Goal: Entertainment & Leisure: Consume media (video, audio)

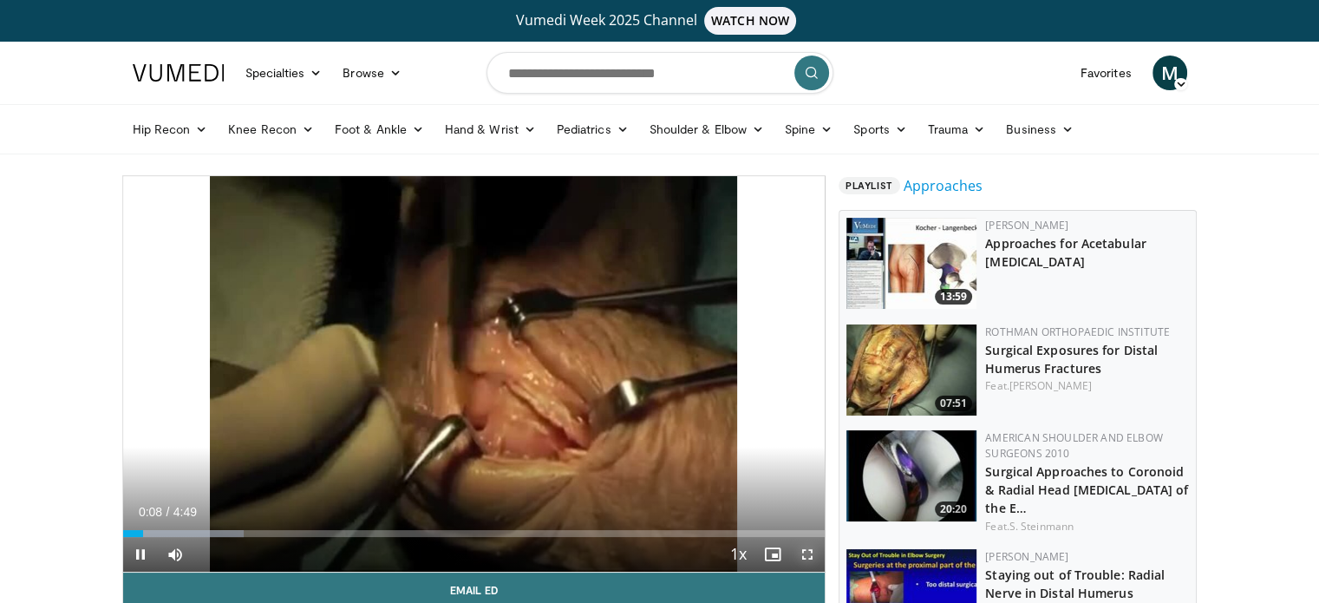
click at [803, 553] on span "Video Player" at bounding box center [807, 554] width 35 height 35
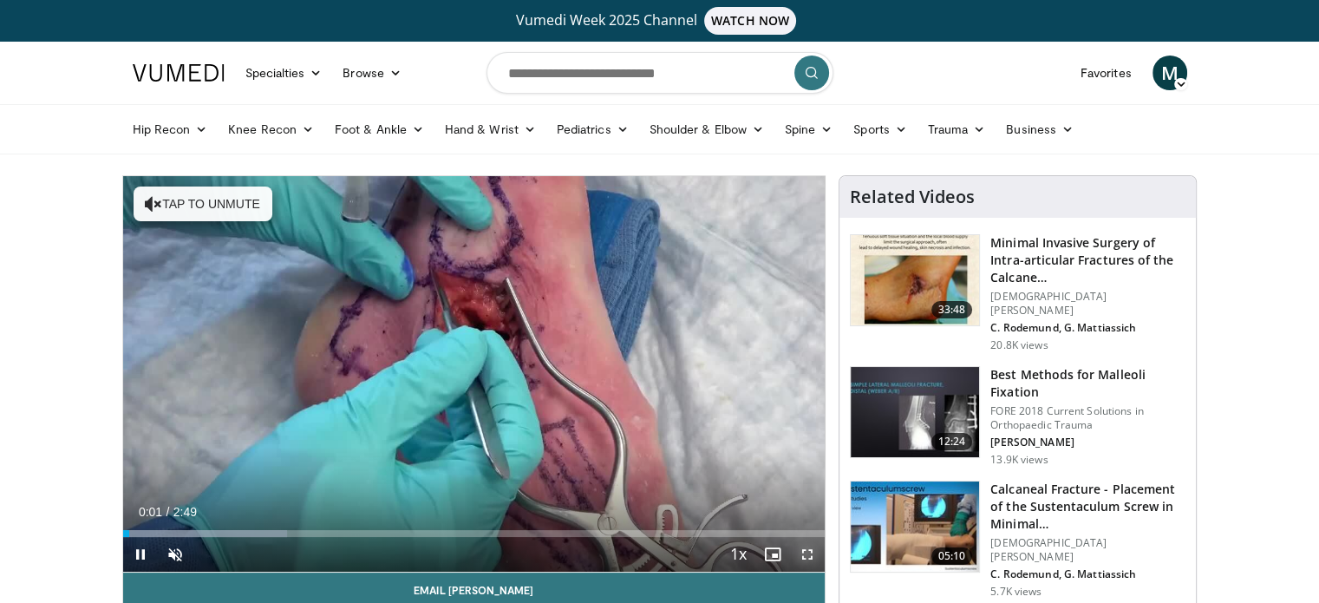
click at [805, 551] on span "Video Player" at bounding box center [807, 554] width 35 height 35
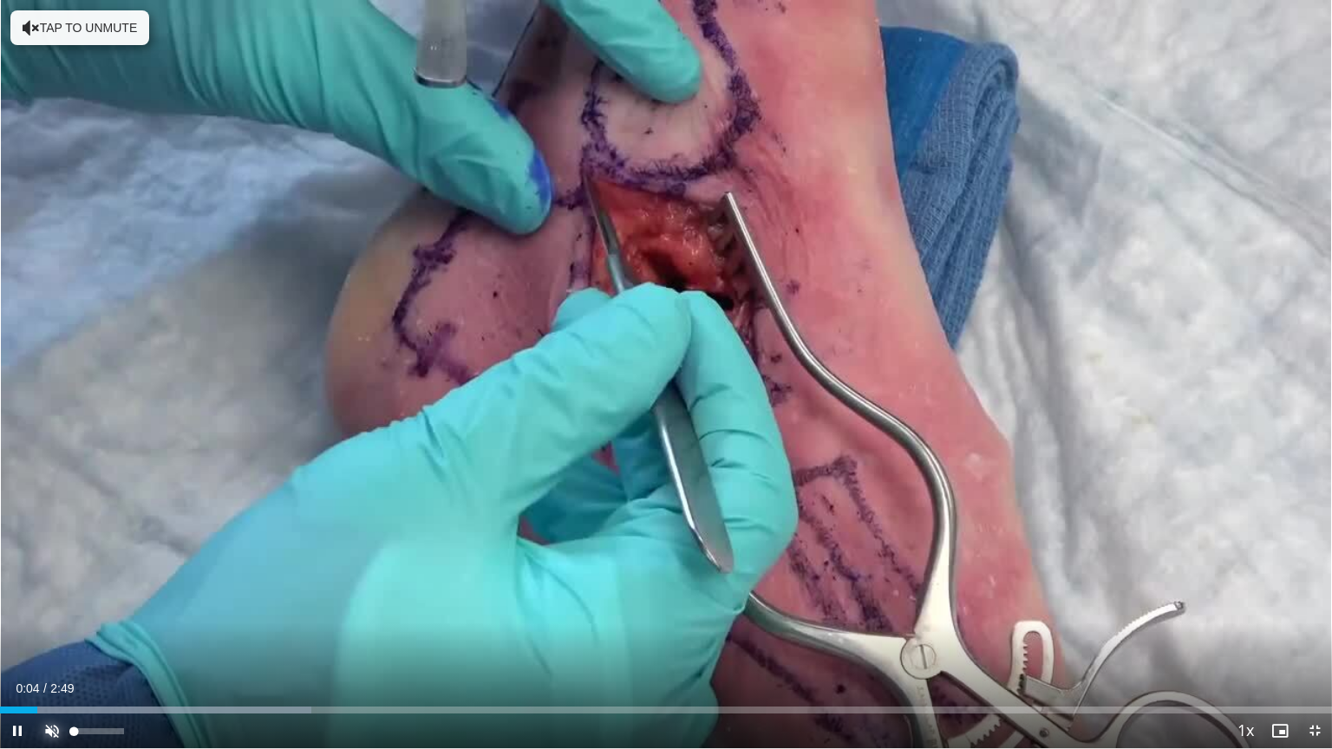
click at [56, 602] on span "Video Player" at bounding box center [52, 731] width 35 height 35
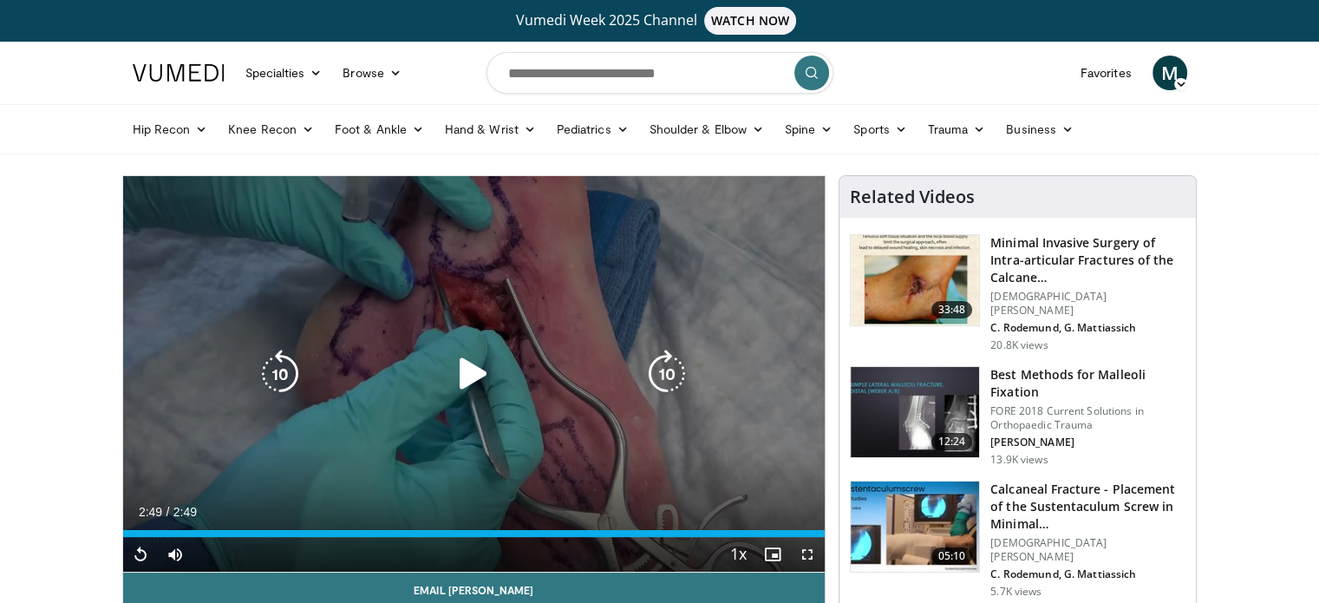
click at [466, 346] on div "10 seconds Tap to unmute" at bounding box center [474, 373] width 702 height 395
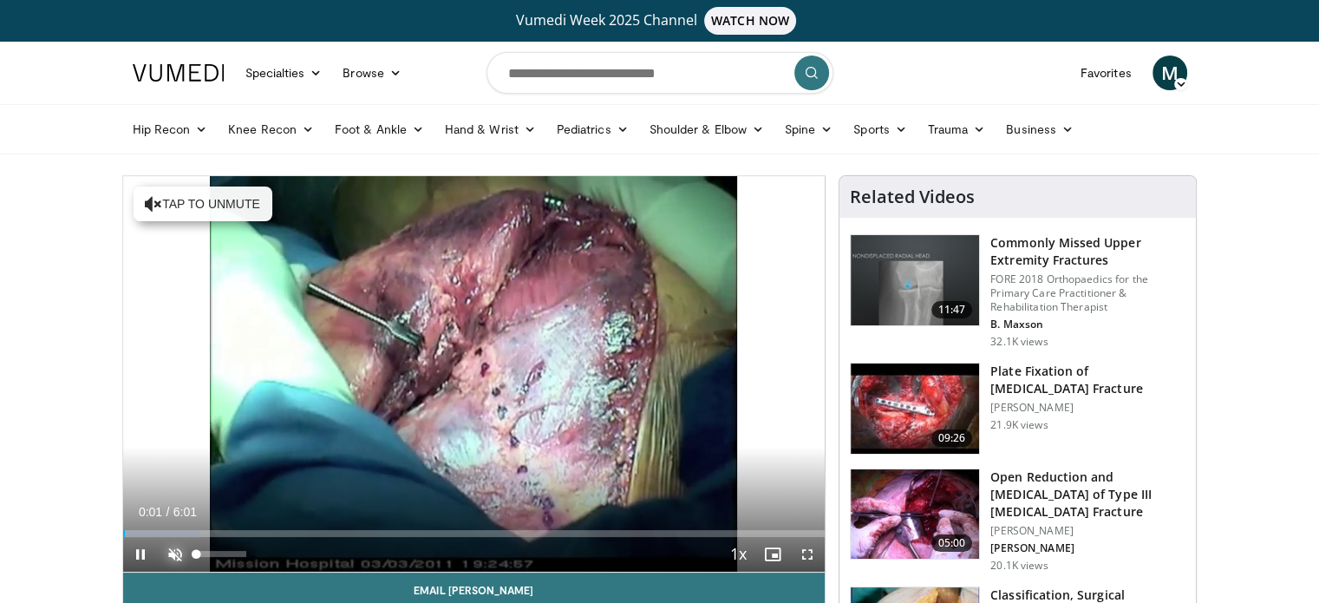
click at [184, 552] on span "Video Player" at bounding box center [175, 554] width 35 height 35
click at [805, 553] on span "Video Player" at bounding box center [807, 554] width 35 height 35
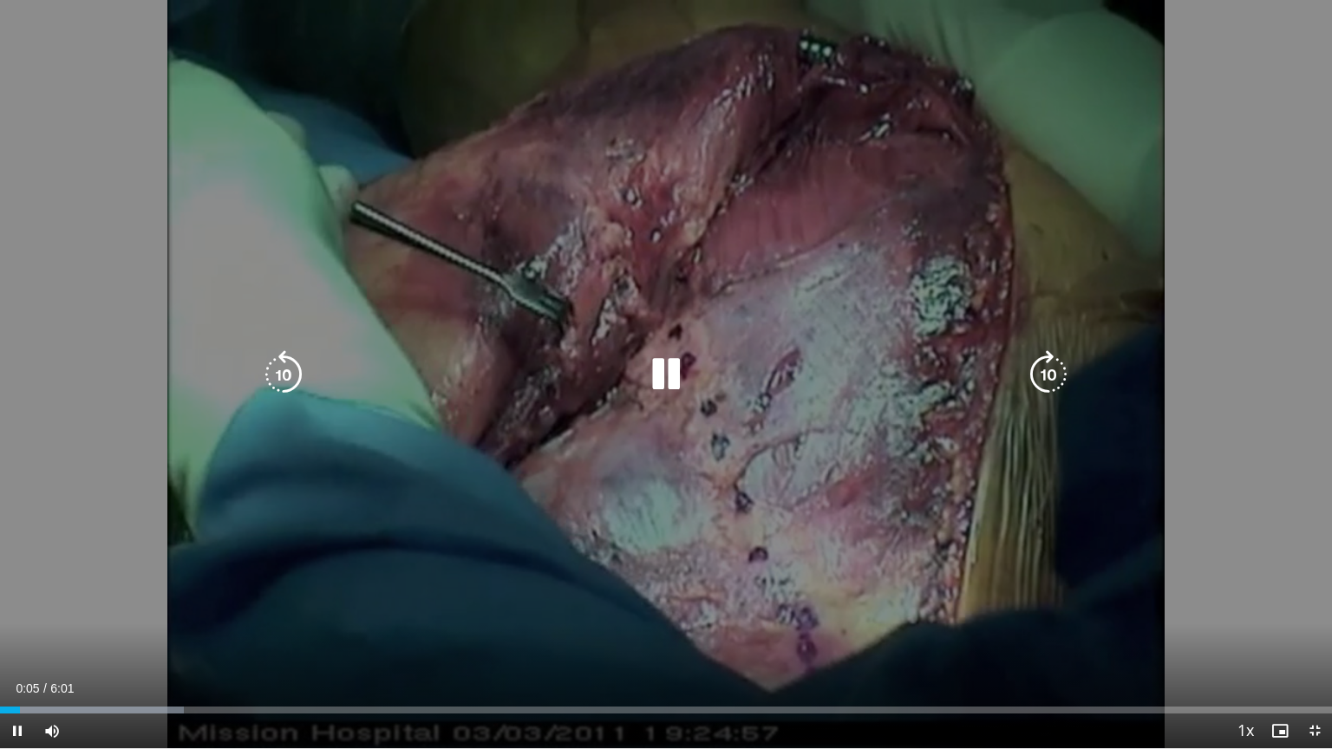
click at [1047, 385] on icon "Video Player" at bounding box center [1048, 374] width 49 height 49
